Goal: Information Seeking & Learning: Find specific fact

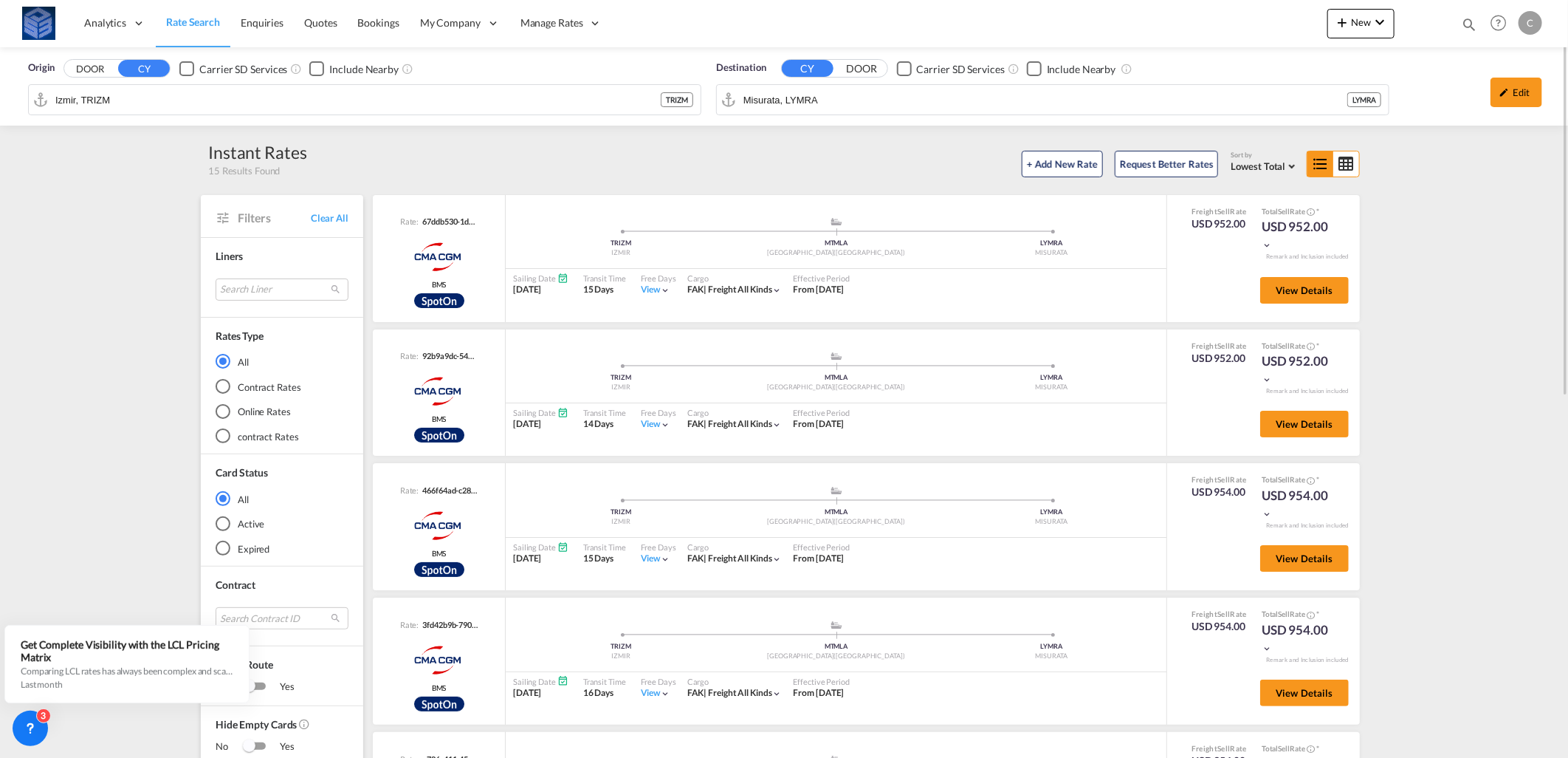
click at [463, 99] on input "Izmir, TRIZM" at bounding box center [358, 100] width 605 height 22
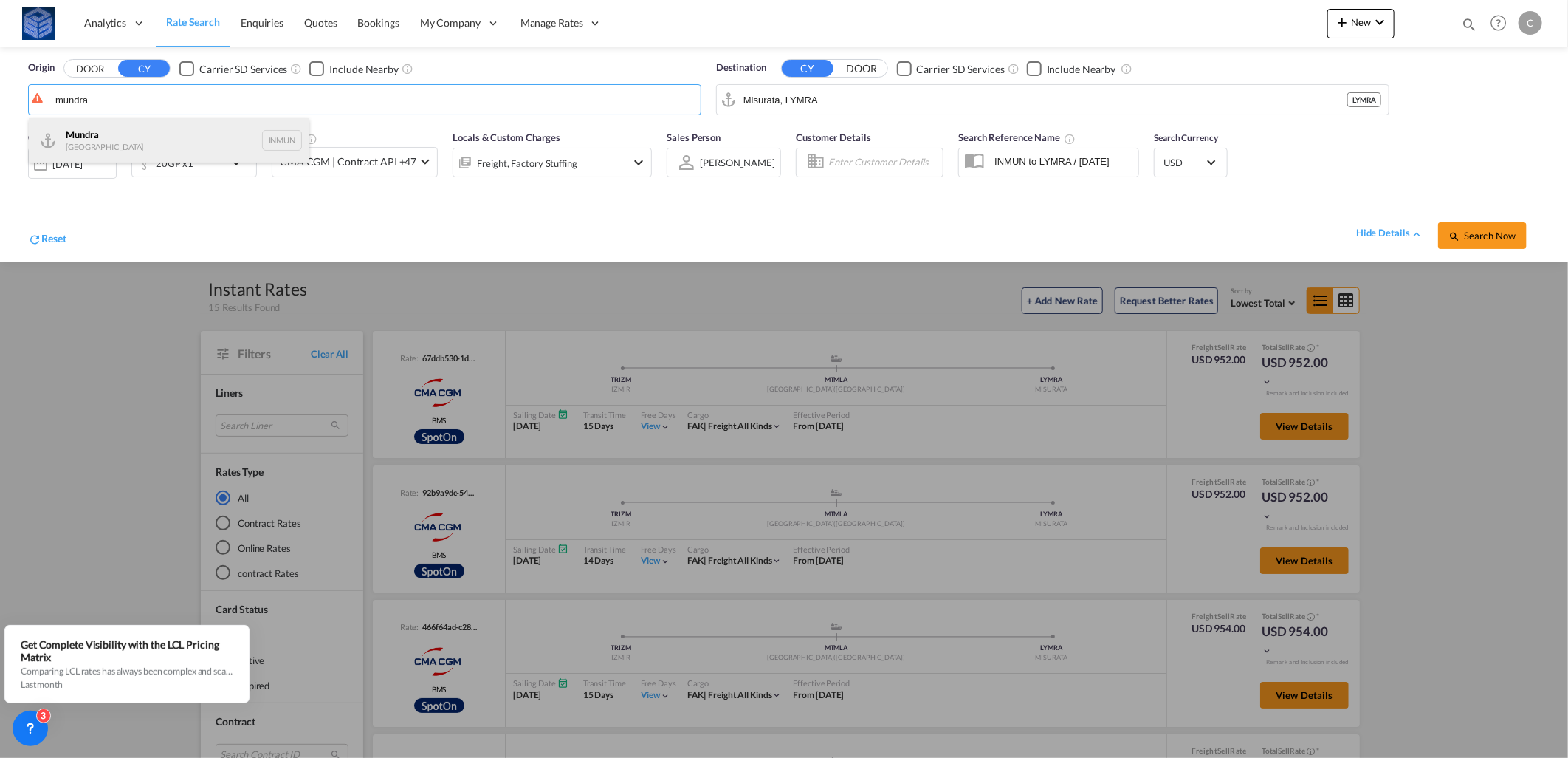
click at [178, 144] on div "Mundra India INMUN" at bounding box center [169, 140] width 281 height 44
type input "Mundra, INMUN"
click at [1466, 220] on div "Search Now" at bounding box center [1488, 228] width 102 height 42
click at [1468, 230] on span "Search Now" at bounding box center [1481, 236] width 67 height 12
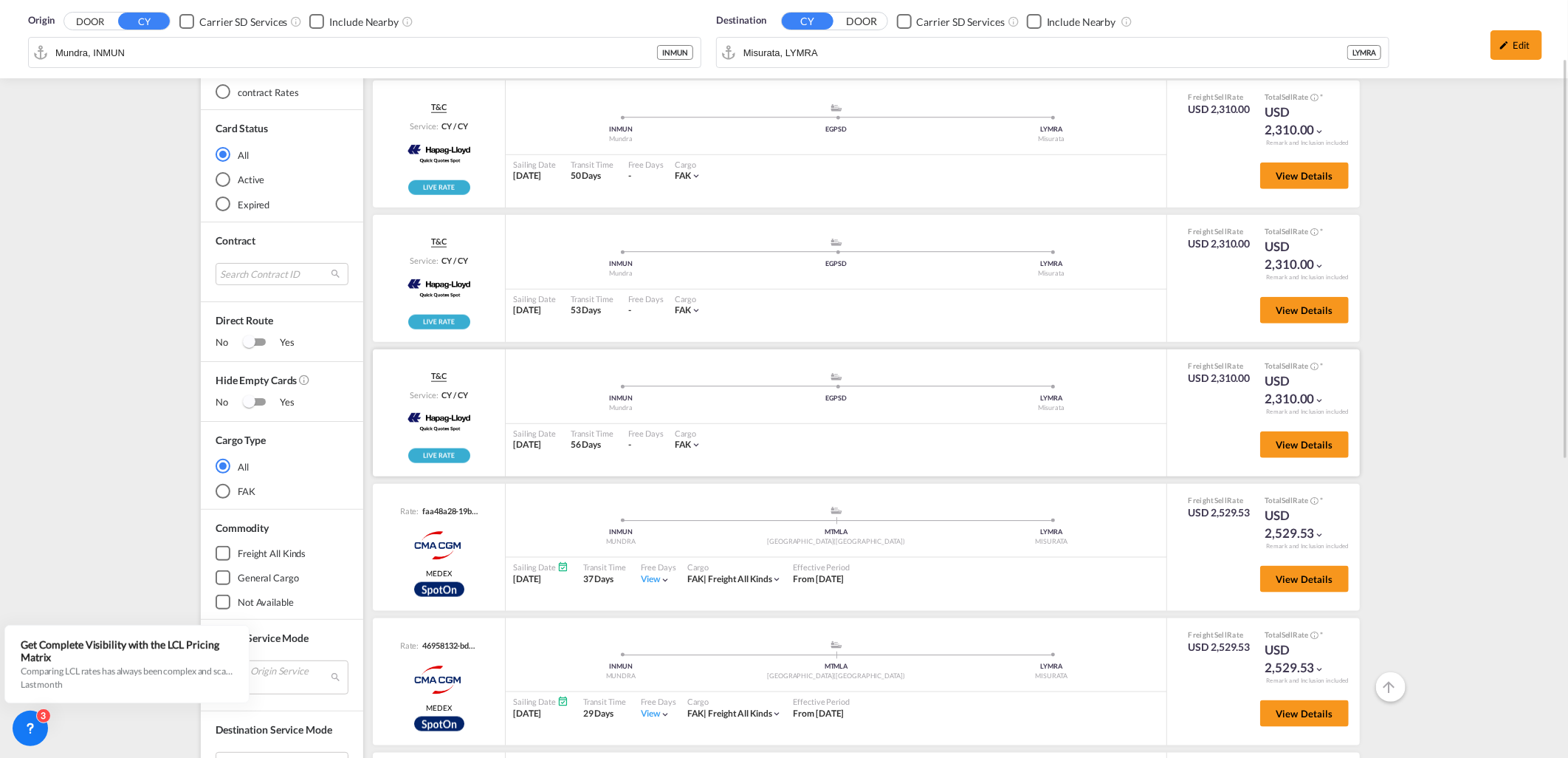
scroll to position [262, 0]
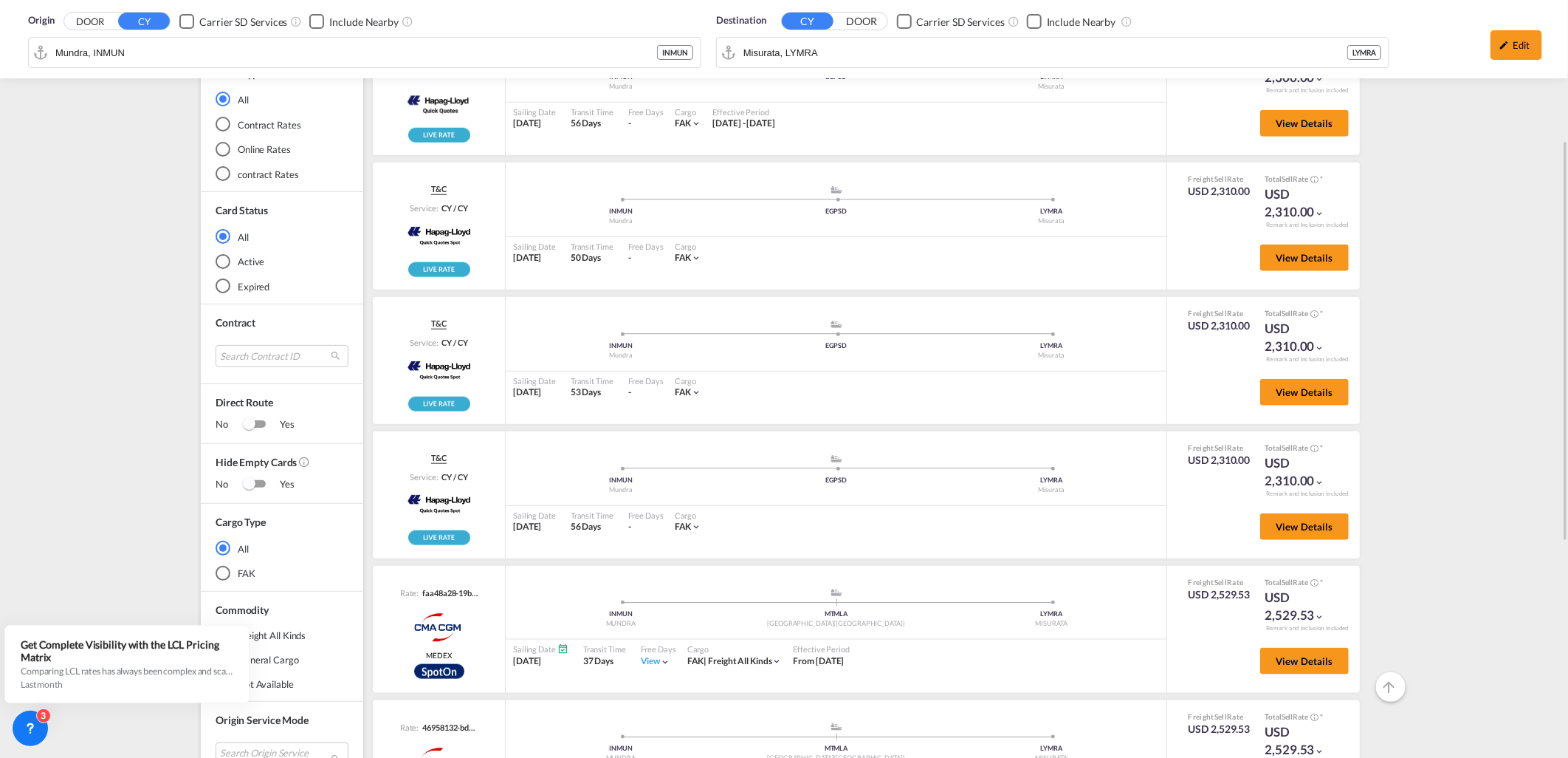
click at [127, 432] on div "Origin DOOR CY Carrier SD Services Include Nearby [PERSON_NAME] INMUN Destinati…" at bounding box center [784, 476] width 1568 height 1384
click at [1516, 462] on div "Origin DOOR CY Carrier SD Services Include Nearby [PERSON_NAME] INMUN Destinati…" at bounding box center [784, 476] width 1568 height 1384
click at [1473, 415] on div "Origin DOOR CY Carrier SD Services Include Nearby [PERSON_NAME] INMUN Destinati…" at bounding box center [784, 476] width 1568 height 1384
